Goal: Information Seeking & Learning: Learn about a topic

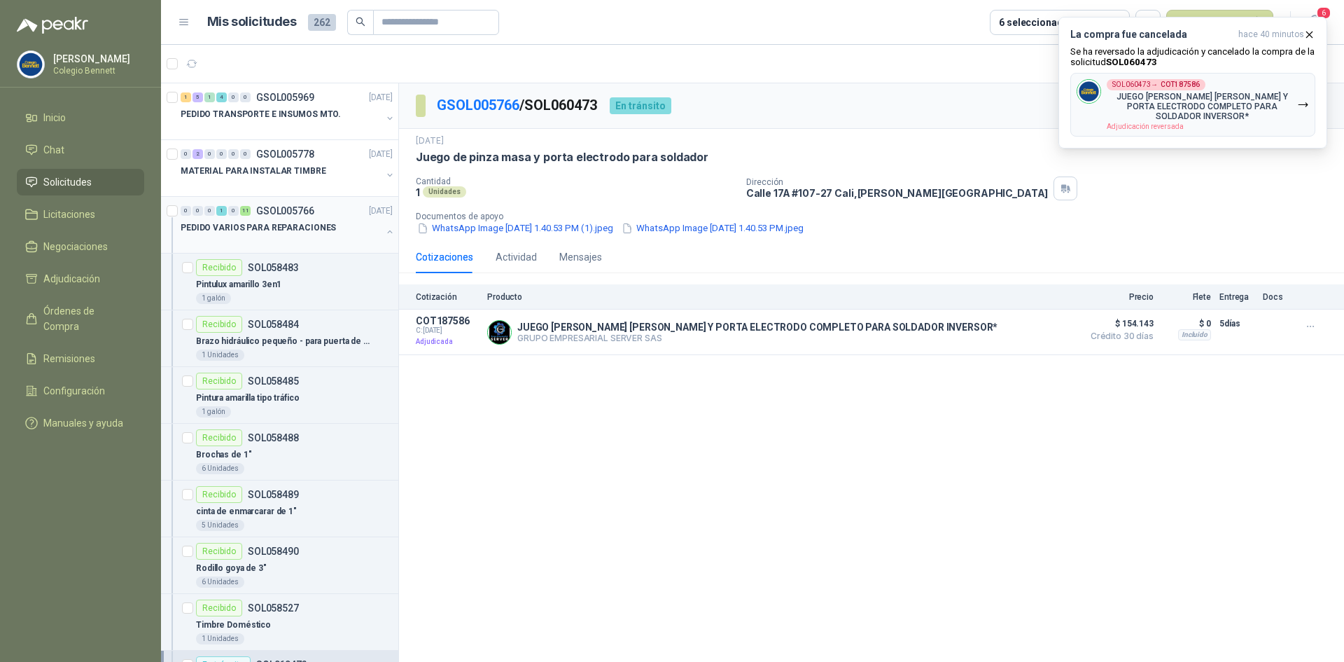
click at [321, 211] on div "0 0 0 1 0 11 GSOL005766 [DATE]" at bounding box center [288, 210] width 215 height 17
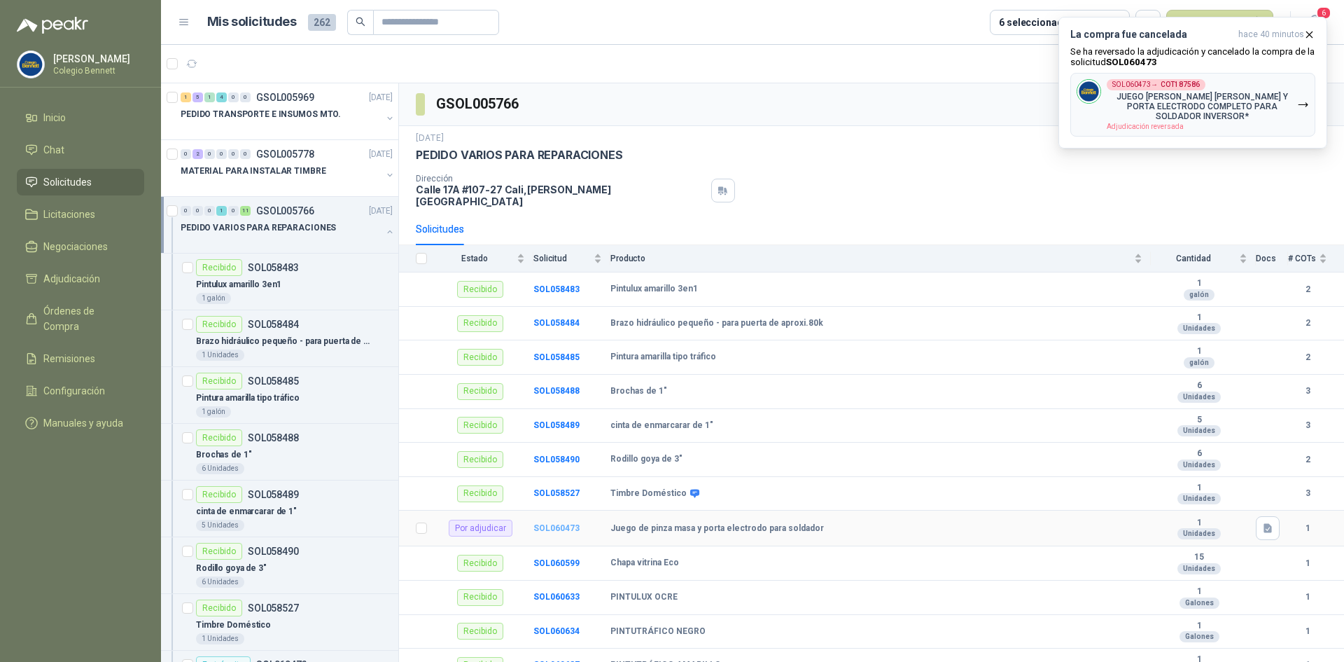
click at [561, 523] on b "SOL060473" at bounding box center [556, 528] width 46 height 10
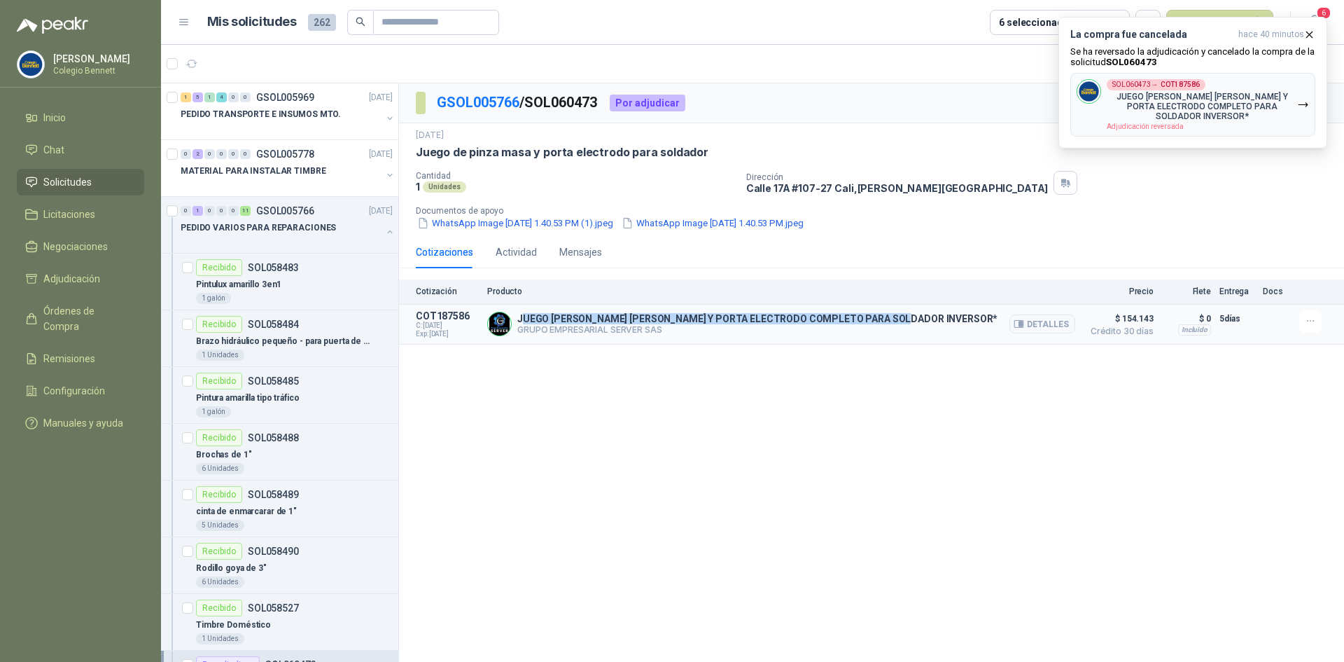
drag, startPoint x: 521, startPoint y: 318, endPoint x: 902, endPoint y: 312, distance: 381.6
click at [902, 312] on div "JUEGO [PERSON_NAME] [PERSON_NAME] Y PORTA ELECTRODO COMPLETO PARA SOLDADOR INVE…" at bounding box center [781, 324] width 588 height 28
copy p "UEGO [PERSON_NAME] [PERSON_NAME] Y PORTA ELECTRODO COMPLETO PARA SOLDADOR INVER…"
click at [582, 318] on p "JUEGO [PERSON_NAME] [PERSON_NAME] Y PORTA ELECTRODO COMPLETO PARA SOLDADOR INVE…" at bounding box center [757, 318] width 480 height 11
drag, startPoint x: 517, startPoint y: 316, endPoint x: 937, endPoint y: 310, distance: 420.1
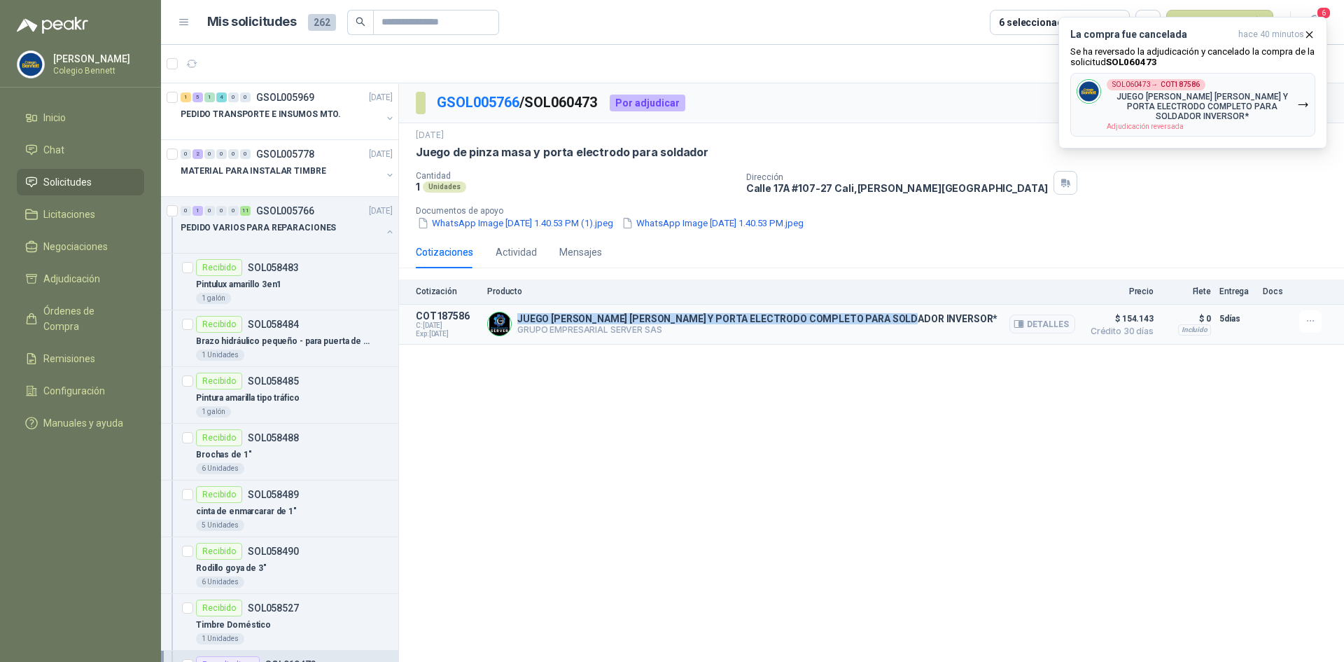
click at [937, 310] on div "JUEGO [PERSON_NAME] [PERSON_NAME] Y PORTA ELECTRODO COMPLETO PARA SOLDADOR INVE…" at bounding box center [781, 324] width 588 height 28
copy p "JUEGO [PERSON_NAME] [PERSON_NAME] Y PORTA ELECTRODO COMPLETO PARA SOLDADOR INVE…"
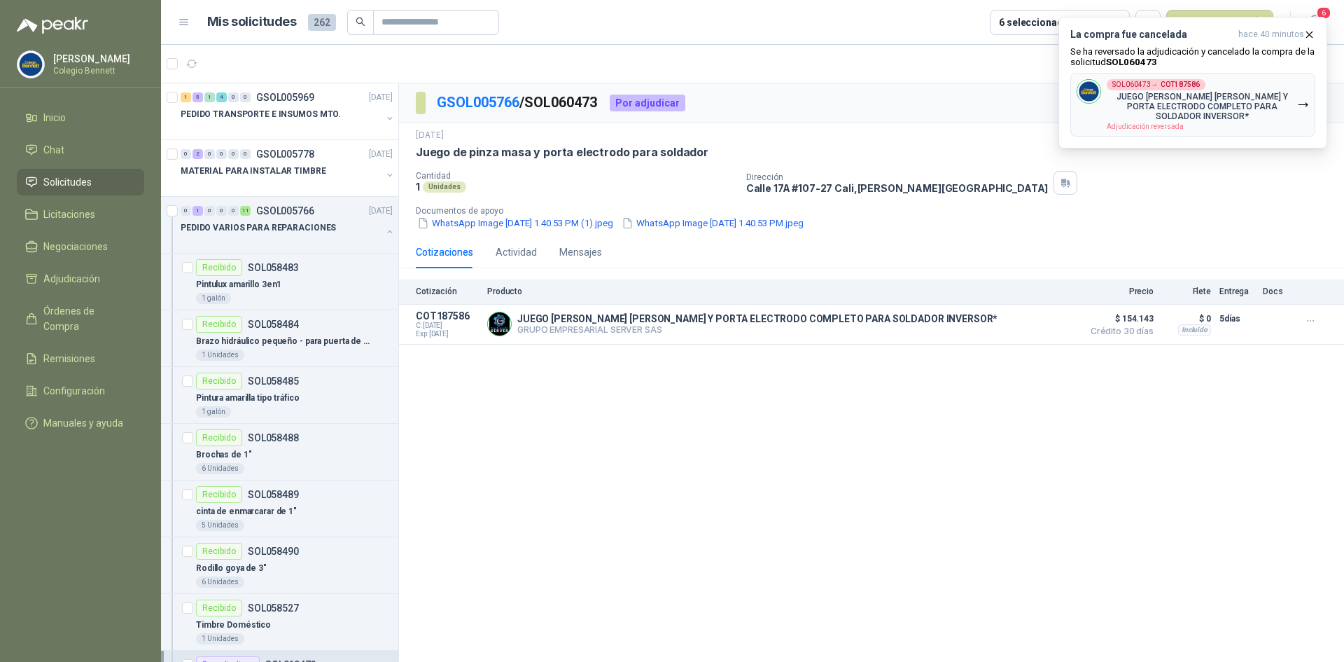
click at [747, 425] on div "GSOL005766 / SOL060473 Por adjudicar [DATE] Juego [PERSON_NAME] masa y porta el…" at bounding box center [871, 374] width 945 height 583
click at [1310, 36] on icon "button" at bounding box center [1310, 35] width 12 height 12
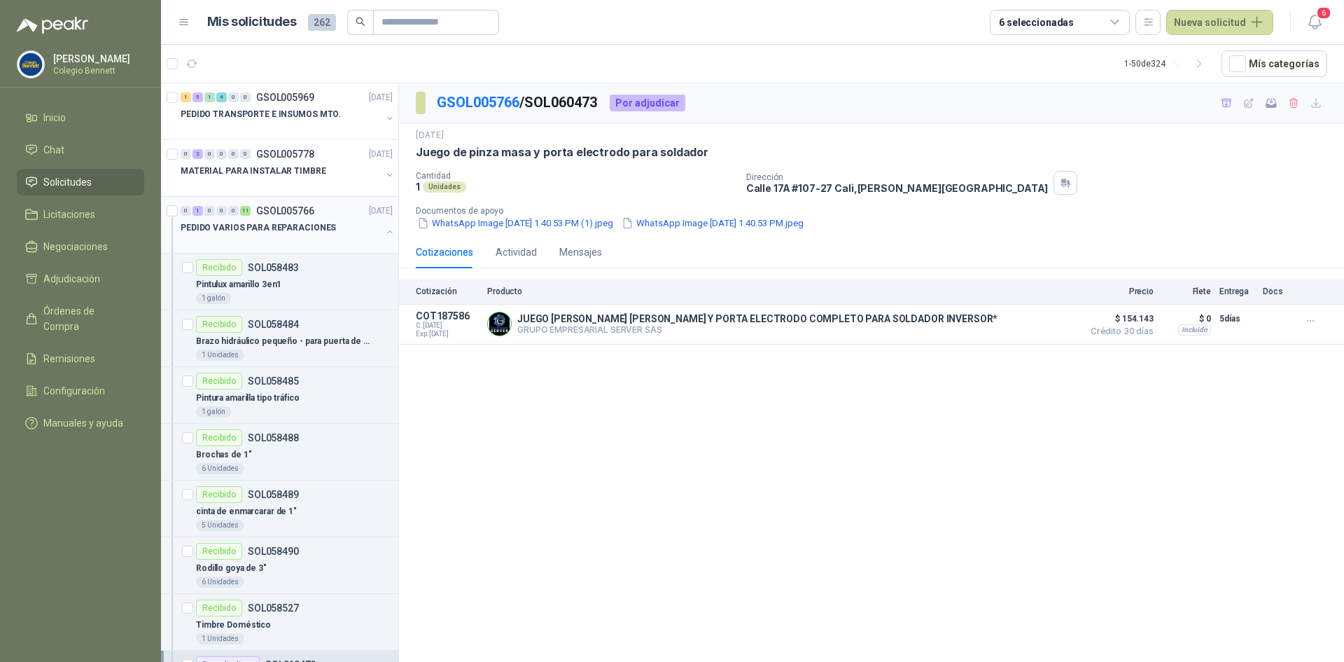
click at [384, 231] on button "button" at bounding box center [389, 231] width 11 height 11
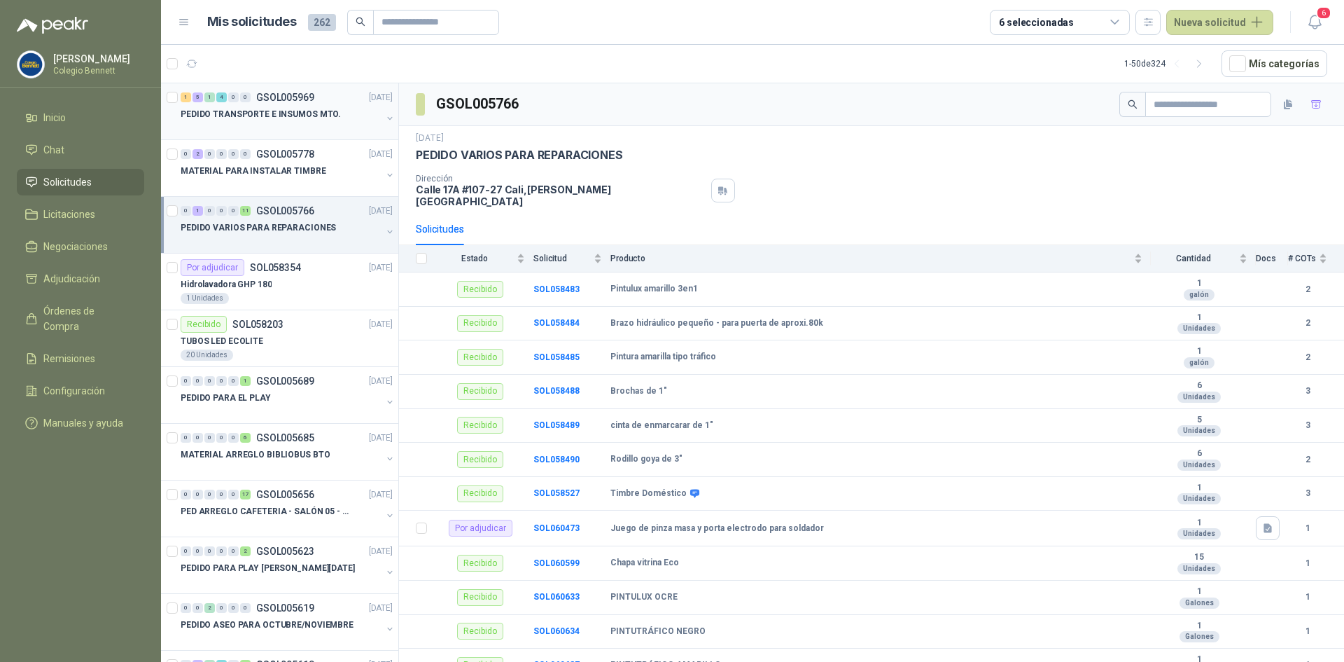
click at [285, 114] on p "PEDIDO TRANSPORTE E INSUMOS MTO." at bounding box center [261, 114] width 160 height 13
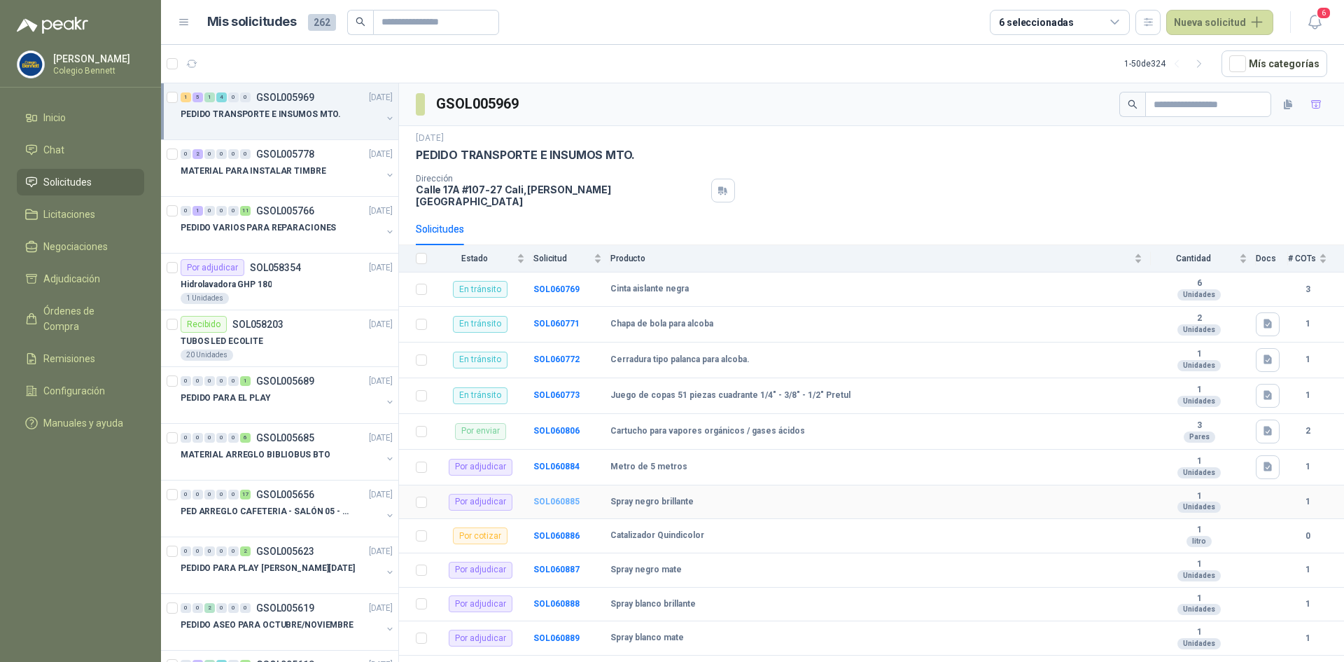
click at [561, 496] on b "SOL060885" at bounding box center [556, 501] width 46 height 10
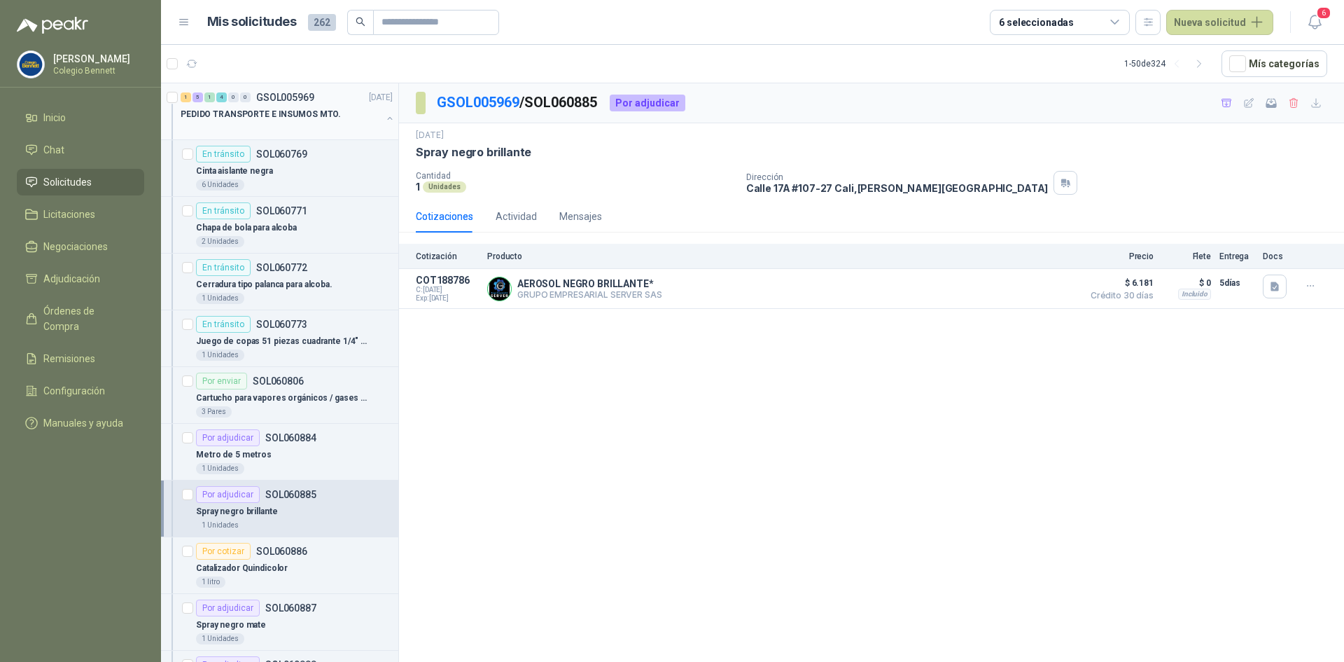
click at [361, 121] on div "PEDIDO TRANSPORTE E INSUMOS MTO." at bounding box center [281, 114] width 201 height 17
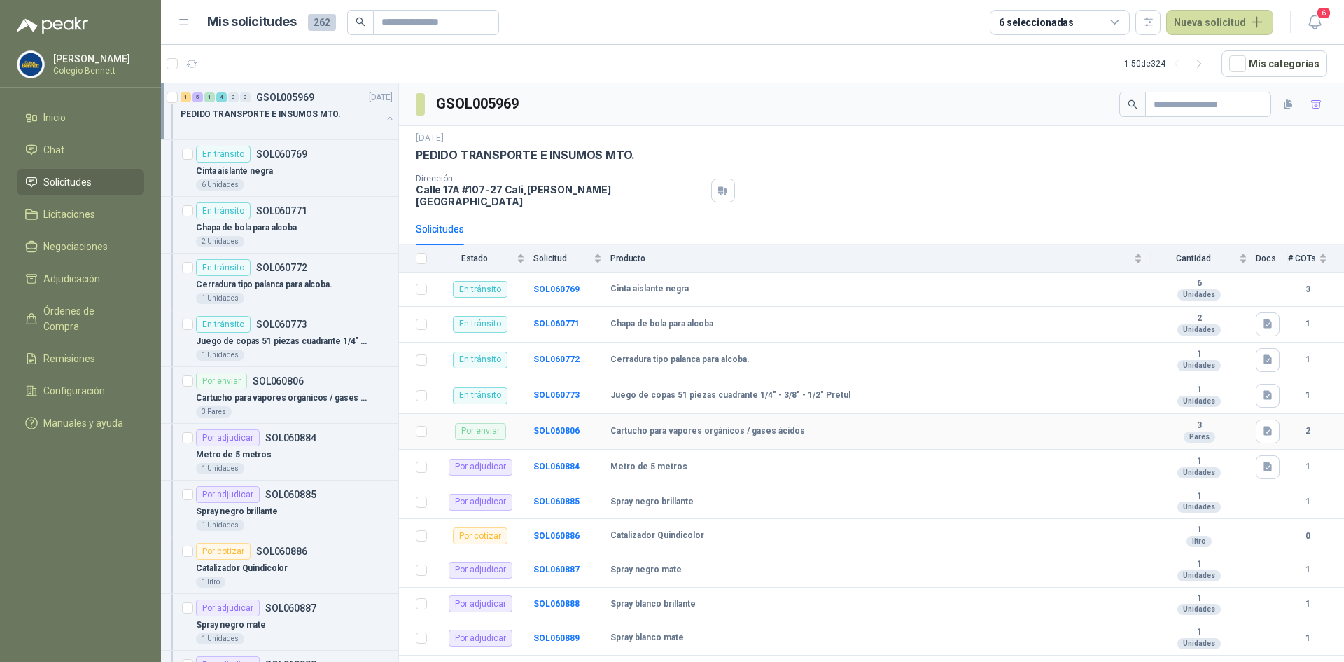
scroll to position [3, 0]
